Goal: Transaction & Acquisition: Obtain resource

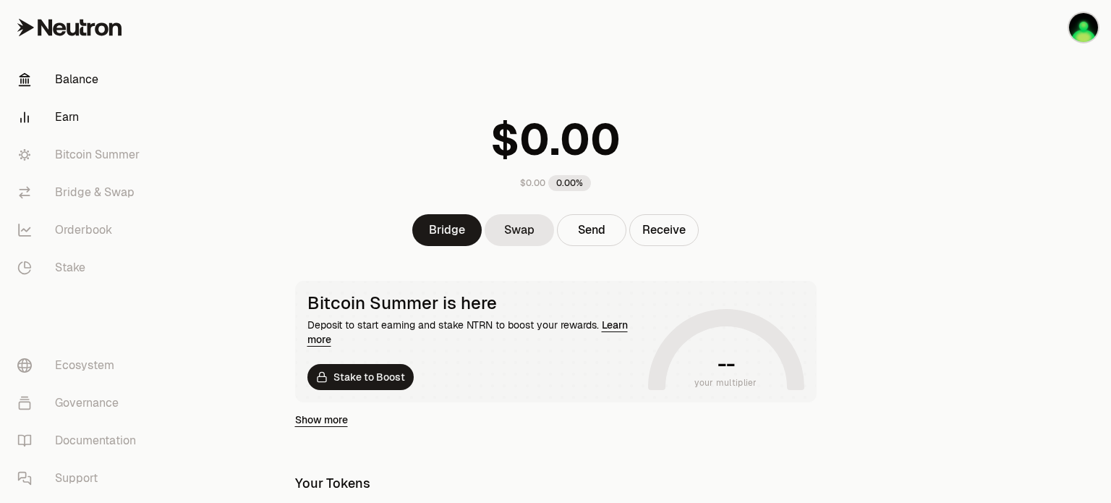
click at [73, 118] on link "Earn" at bounding box center [81, 117] width 150 height 38
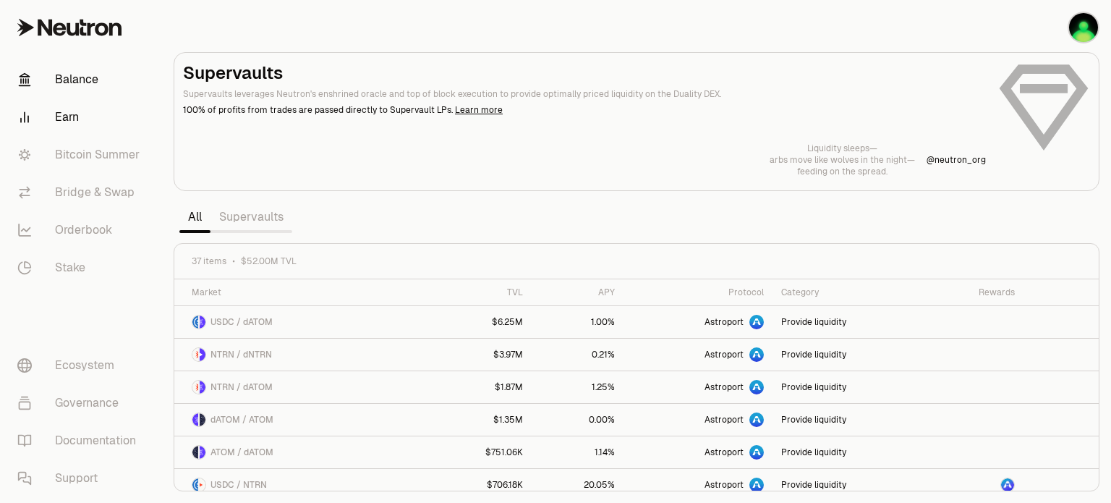
click at [89, 77] on link "Balance" at bounding box center [81, 80] width 150 height 38
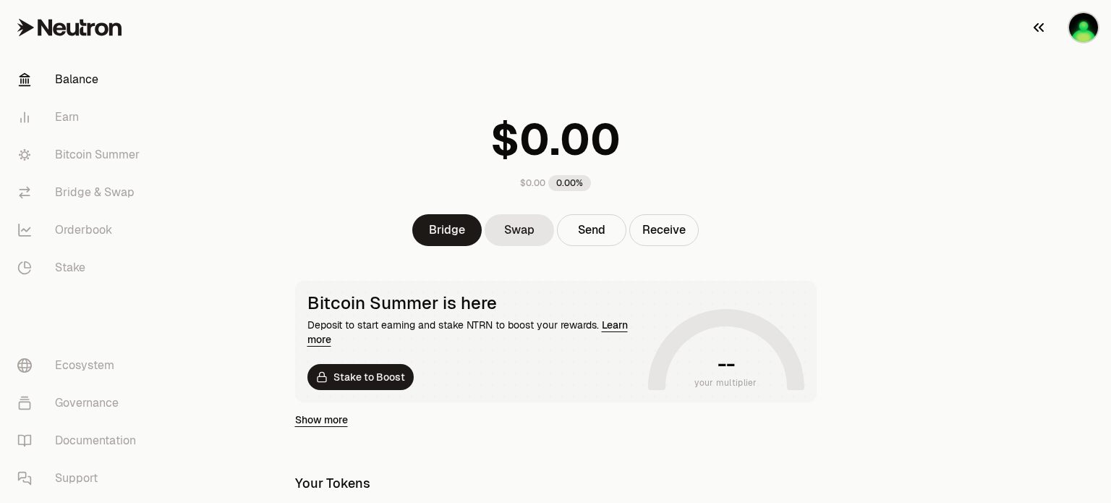
click at [1088, 30] on img "button" at bounding box center [1083, 27] width 29 height 29
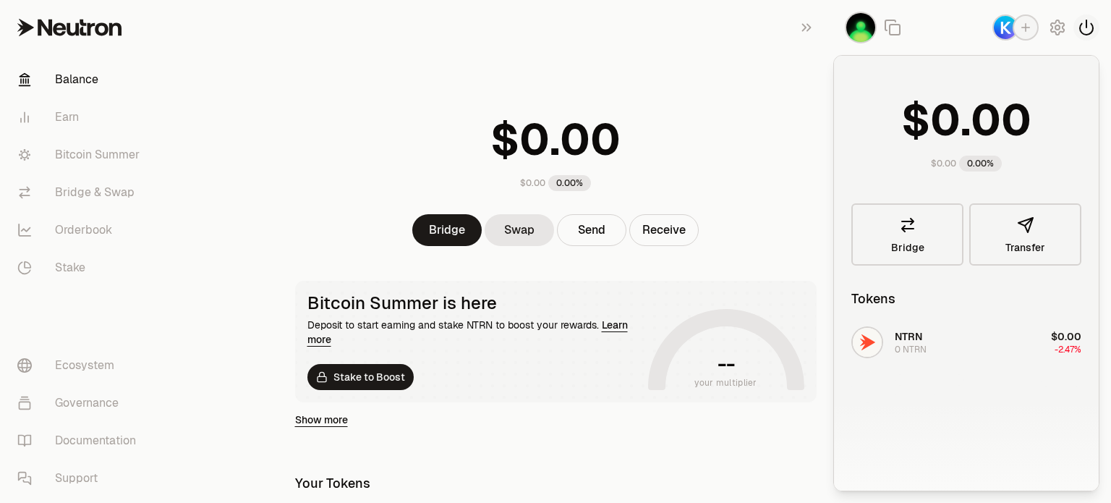
click at [1088, 28] on icon "button" at bounding box center [1086, 27] width 17 height 17
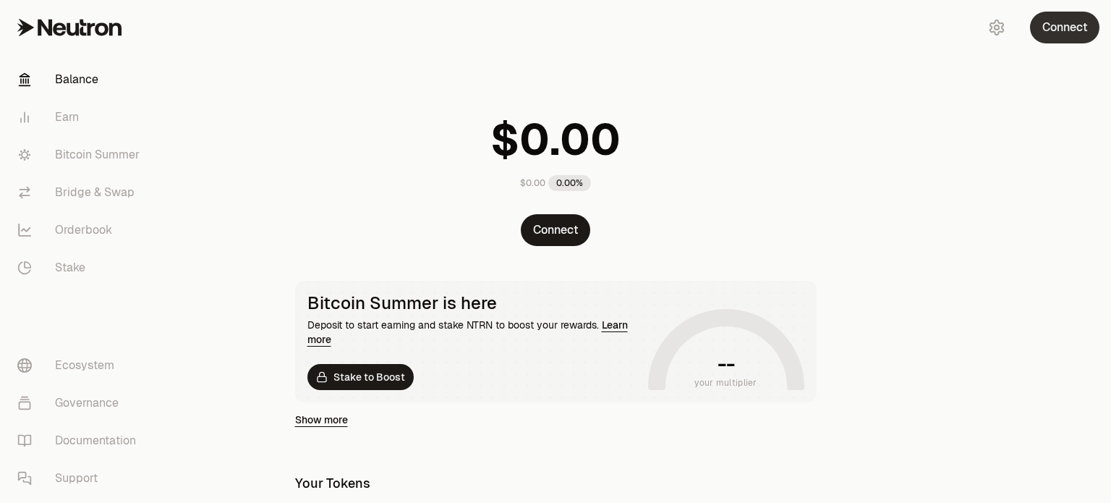
click at [1054, 30] on button "Connect" at bounding box center [1064, 28] width 69 height 32
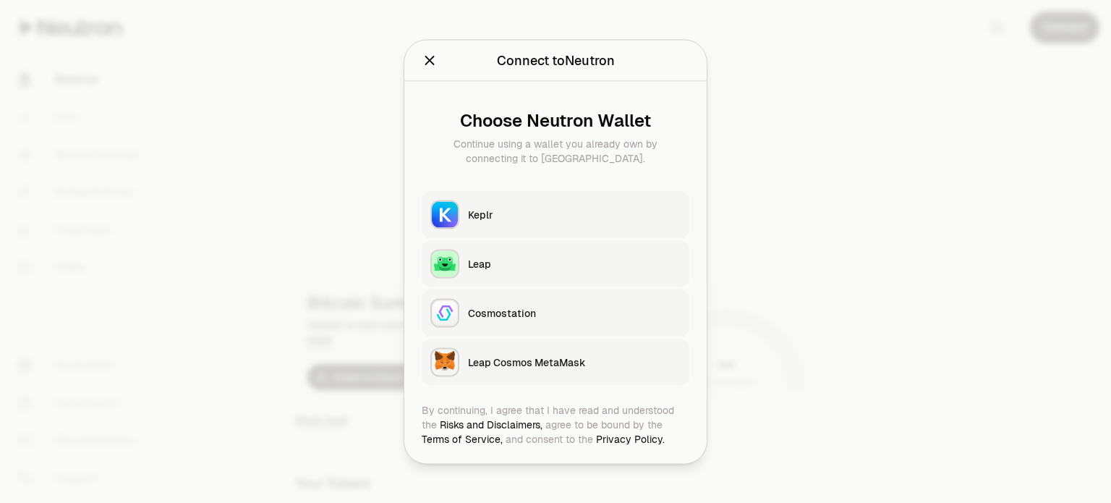
click at [560, 214] on div "Keplr" at bounding box center [574, 214] width 213 height 14
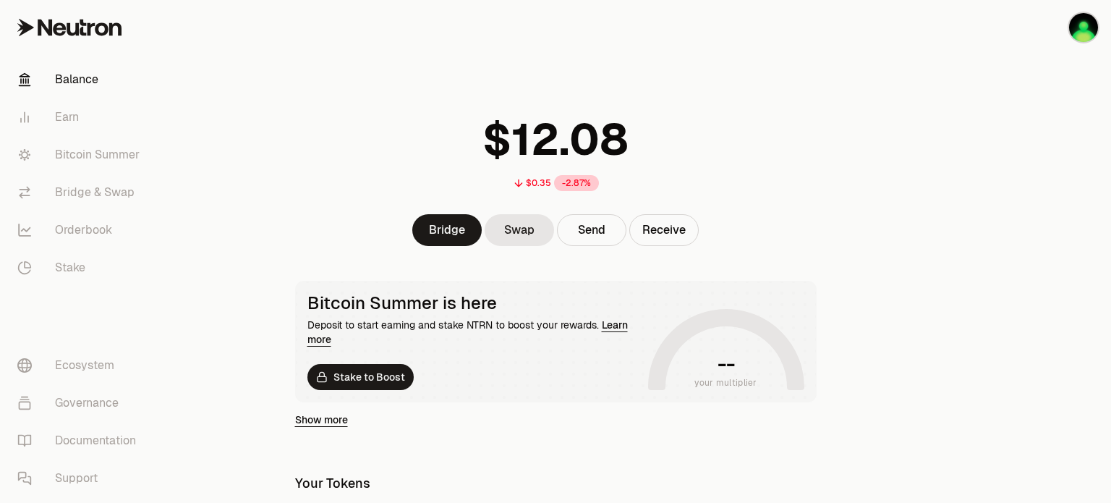
click at [1039, 189] on div at bounding box center [1030, 419] width 162 height 839
click at [66, 118] on link "Earn" at bounding box center [81, 117] width 150 height 38
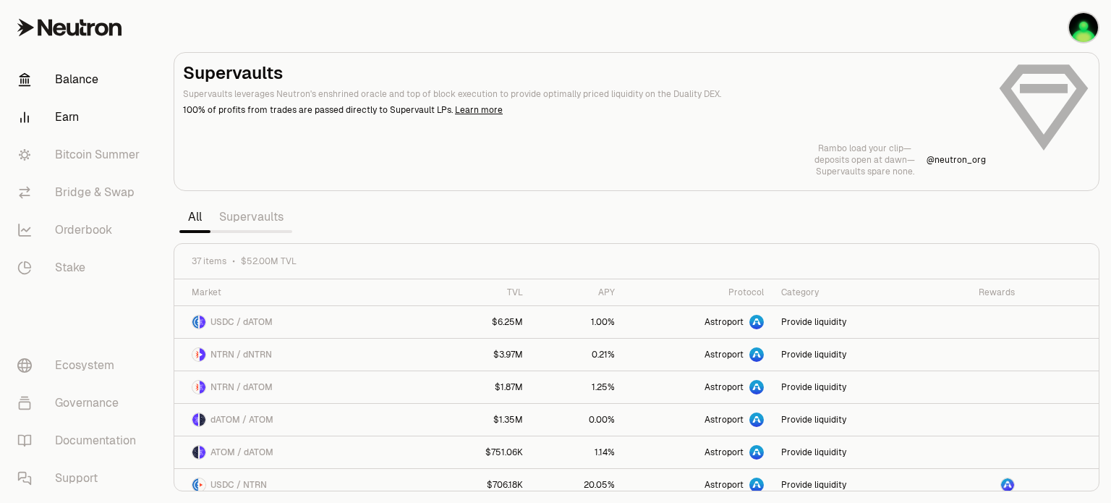
click at [73, 82] on link "Balance" at bounding box center [81, 80] width 150 height 38
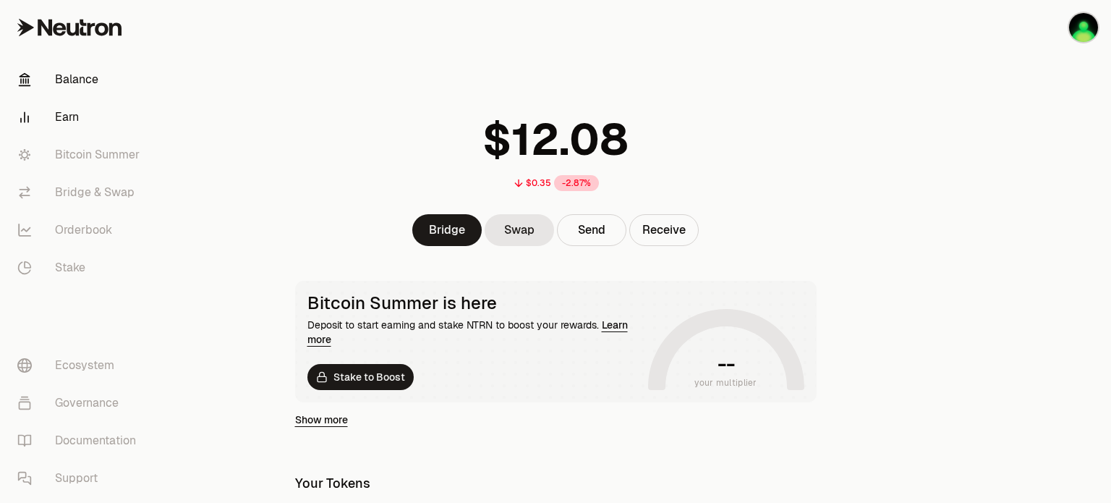
click at [64, 115] on link "Earn" at bounding box center [81, 117] width 150 height 38
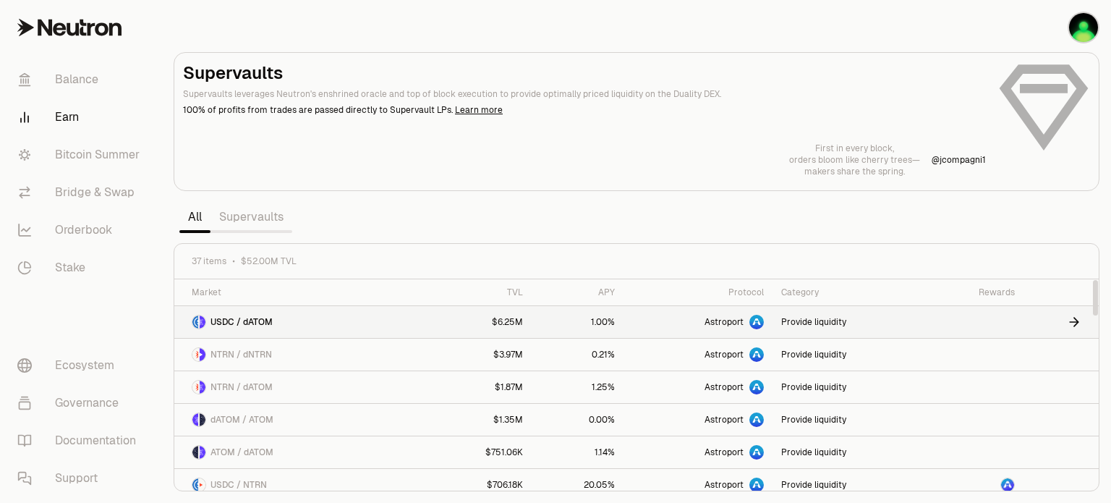
click at [458, 320] on link "$6.25M" at bounding box center [479, 322] width 106 height 32
